Goal: Task Accomplishment & Management: Manage account settings

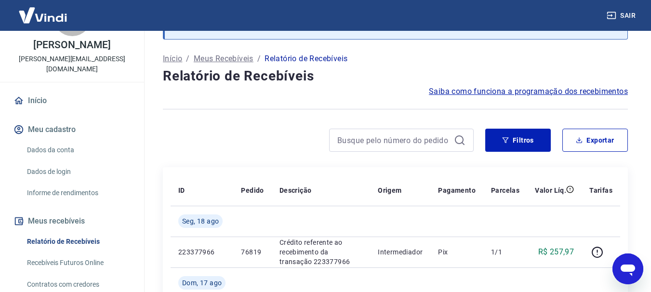
scroll to position [193, 0]
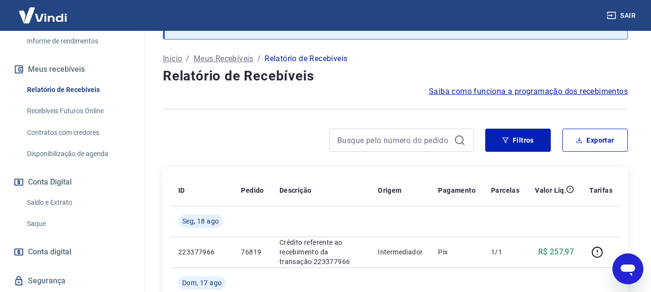
click at [49, 225] on link "Saque" at bounding box center [77, 224] width 109 height 20
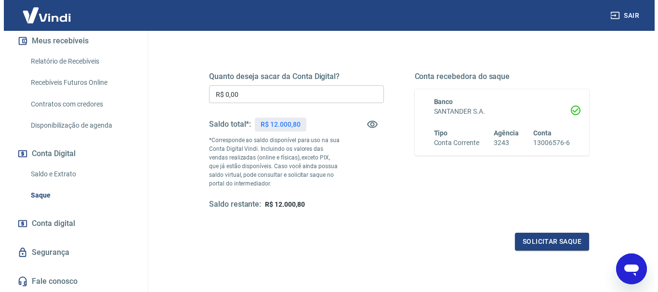
scroll to position [145, 0]
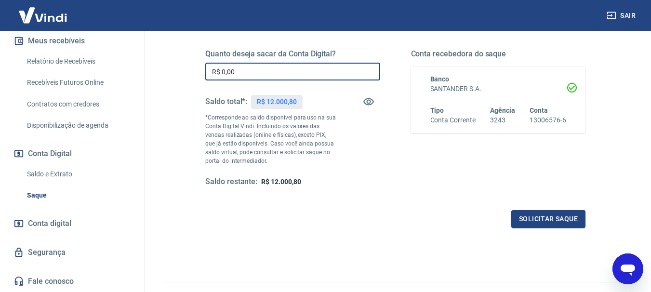
click at [319, 74] on input "R$ 0,00" at bounding box center [292, 72] width 175 height 18
type input "R$ 12.000,80"
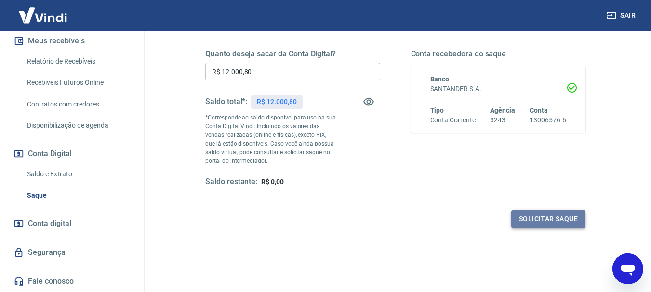
click at [528, 221] on button "Solicitar saque" at bounding box center [548, 219] width 74 height 18
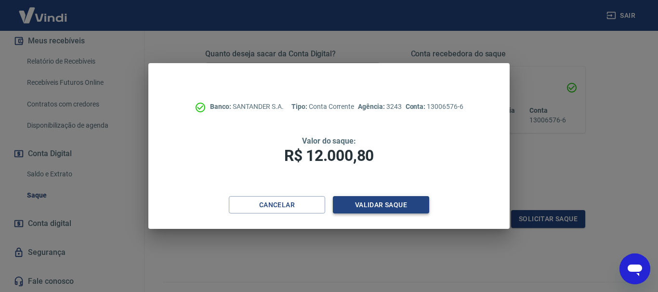
click at [337, 199] on button "Validar saque" at bounding box center [381, 205] width 96 height 18
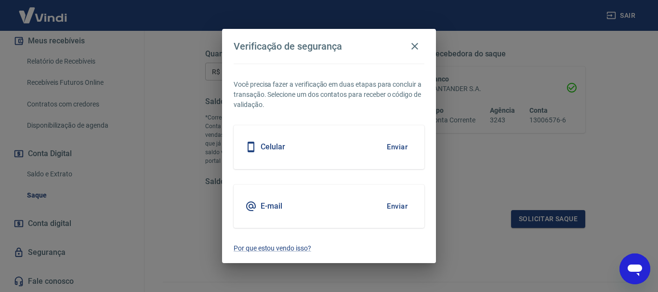
click at [387, 147] on button "Enviar" at bounding box center [397, 147] width 31 height 20
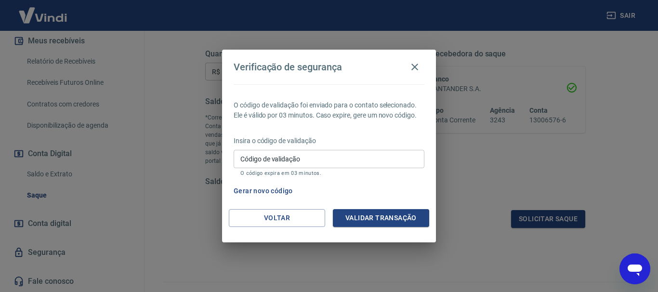
click at [273, 151] on div "Código de validação Código de validação O código expira em 03 minutos." at bounding box center [329, 163] width 191 height 26
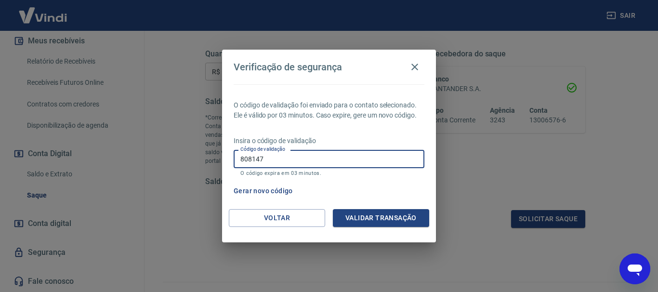
type input "808147"
drag, startPoint x: 357, startPoint y: 199, endPoint x: 358, endPoint y: 208, distance: 9.2
click at [358, 199] on div "Gerar novo código" at bounding box center [327, 191] width 195 height 18
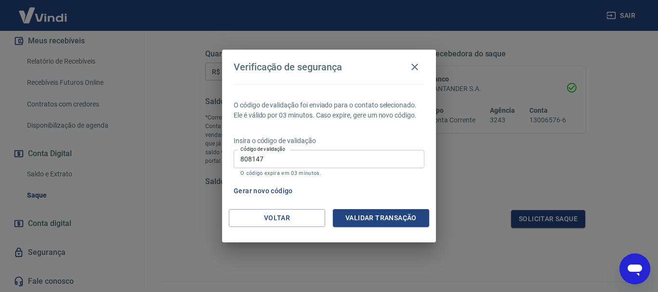
click at [358, 208] on div "O código de validação foi enviado para o contato selecionado. Ele é válido por …" at bounding box center [329, 146] width 214 height 125
click at [358, 209] on div "O código de validação foi enviado para o contato selecionado. Ele é válido por …" at bounding box center [329, 146] width 214 height 125
click at [358, 211] on button "Validar transação" at bounding box center [381, 218] width 96 height 18
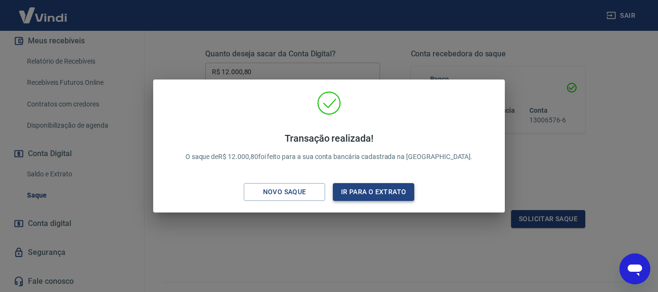
click at [359, 183] on div "Transação realizada! O saque de R$ 12.000,80 foi feito para a sua conta bancári…" at bounding box center [329, 148] width 336 height 114
click at [360, 188] on button "Ir para o extrato" at bounding box center [373, 192] width 81 height 18
